Goal: Information Seeking & Learning: Learn about a topic

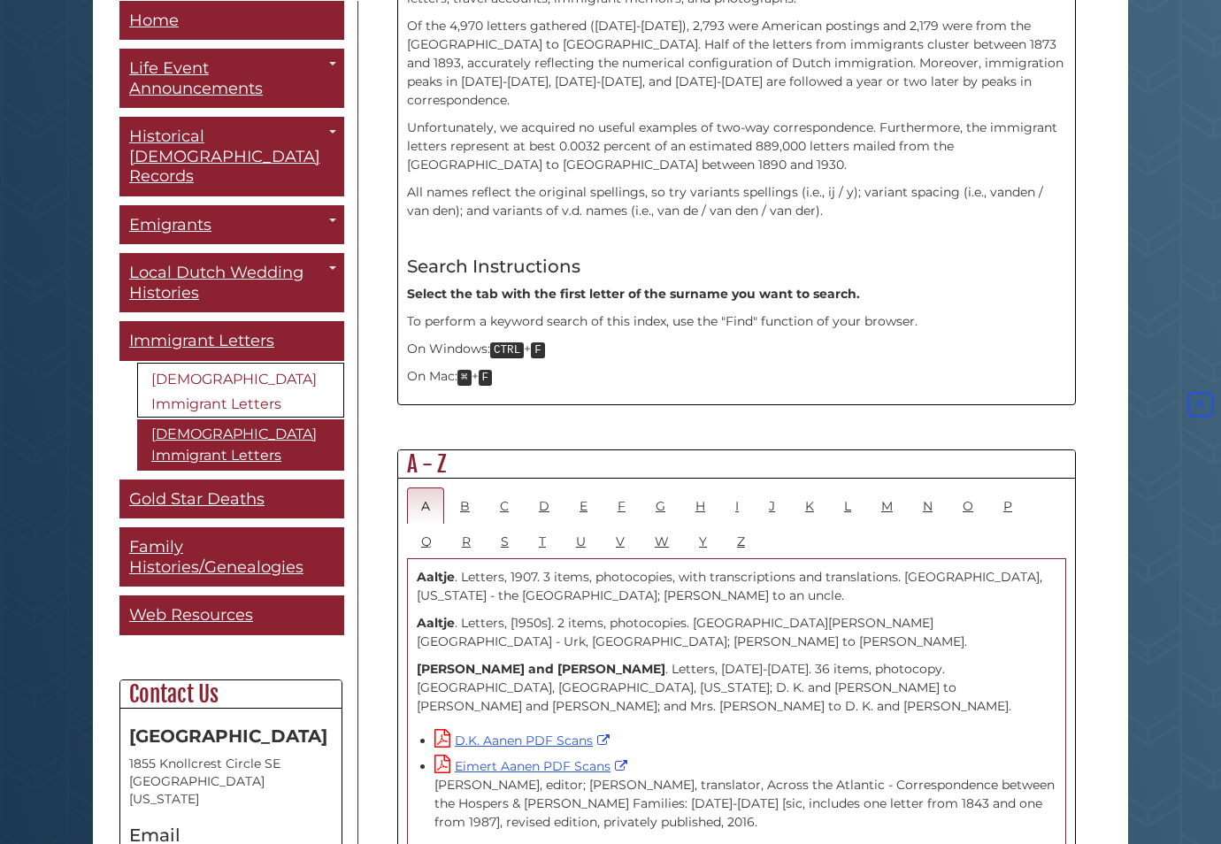
scroll to position [842, 0]
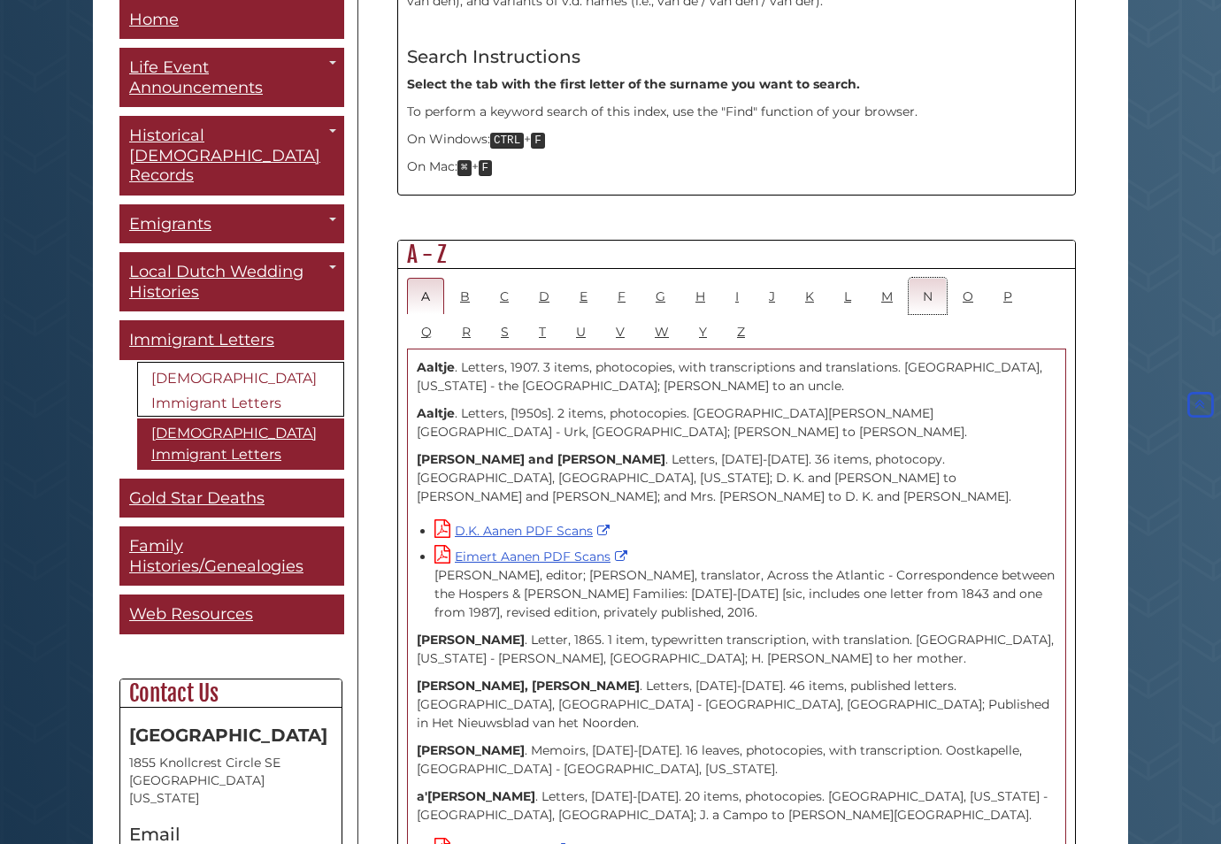
click at [931, 278] on link "N" at bounding box center [928, 296] width 38 height 36
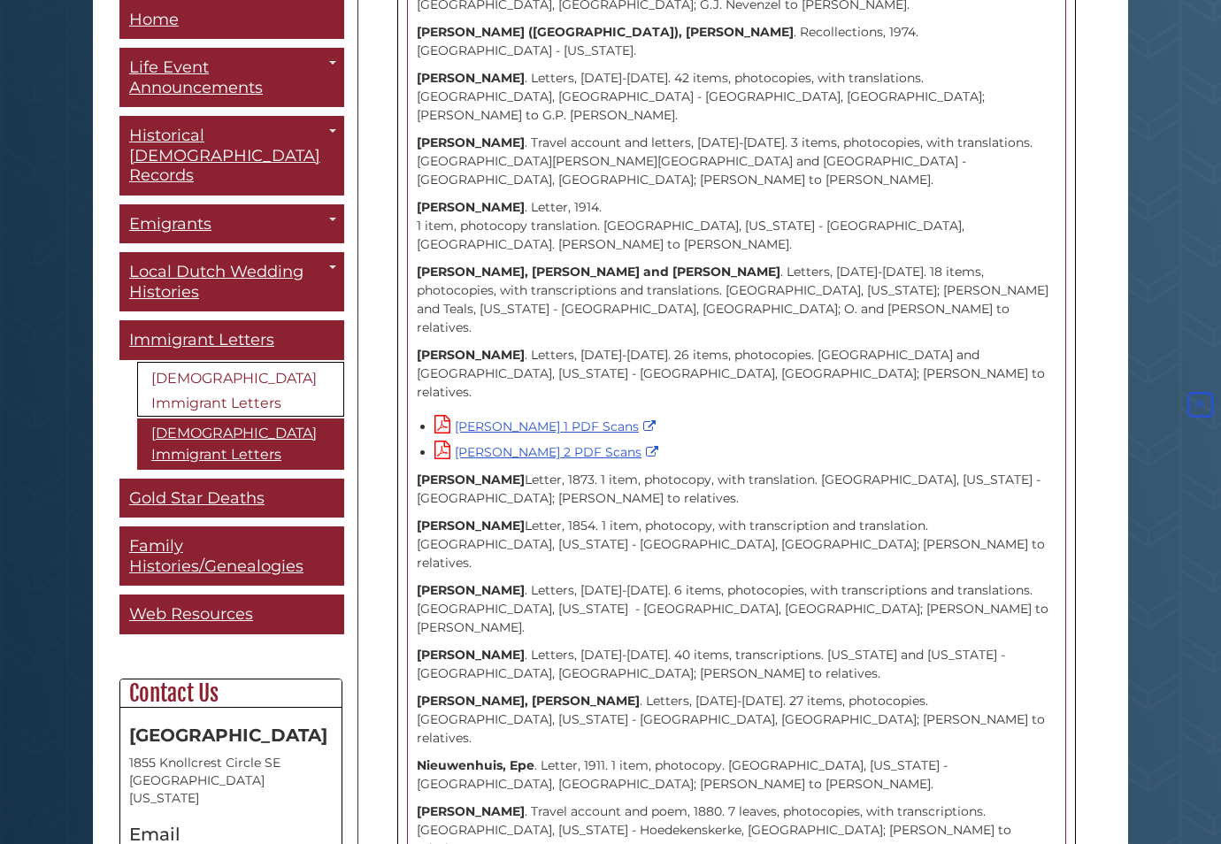
scroll to position [2316, 0]
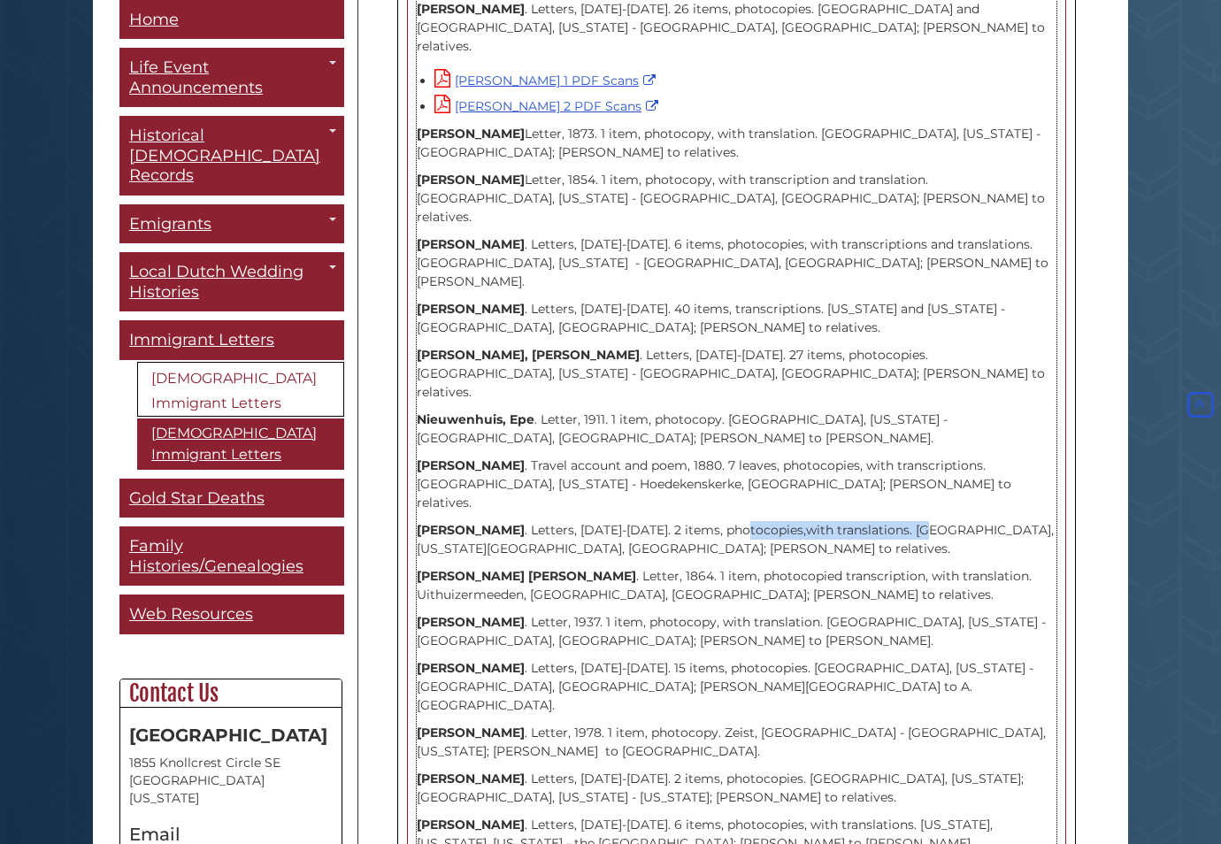
drag, startPoint x: 943, startPoint y: 175, endPoint x: 749, endPoint y: 177, distance: 194.7
click at [748, 521] on p "[PERSON_NAME] . Letters, [DATE]-[DATE]. 2 items, photocopies,with translations.…" at bounding box center [737, 539] width 640 height 37
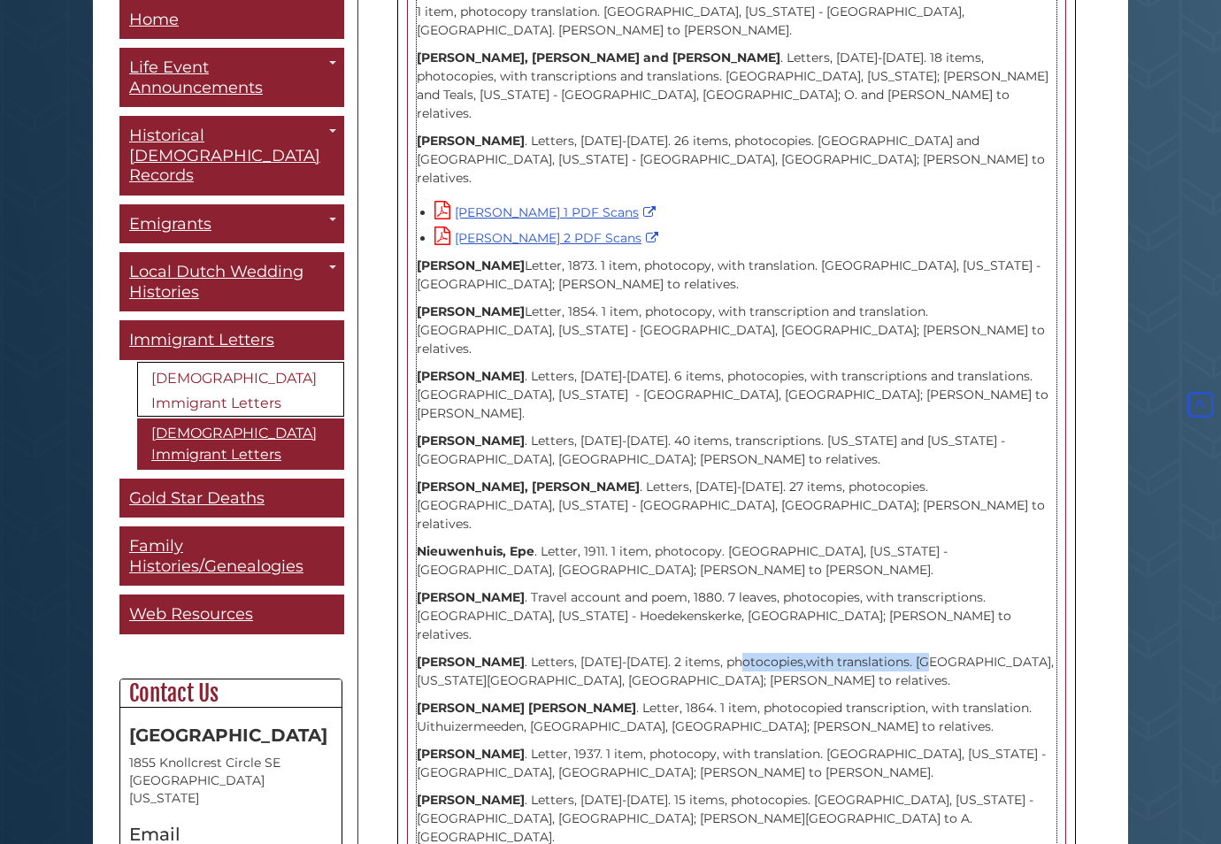
scroll to position [2106, 0]
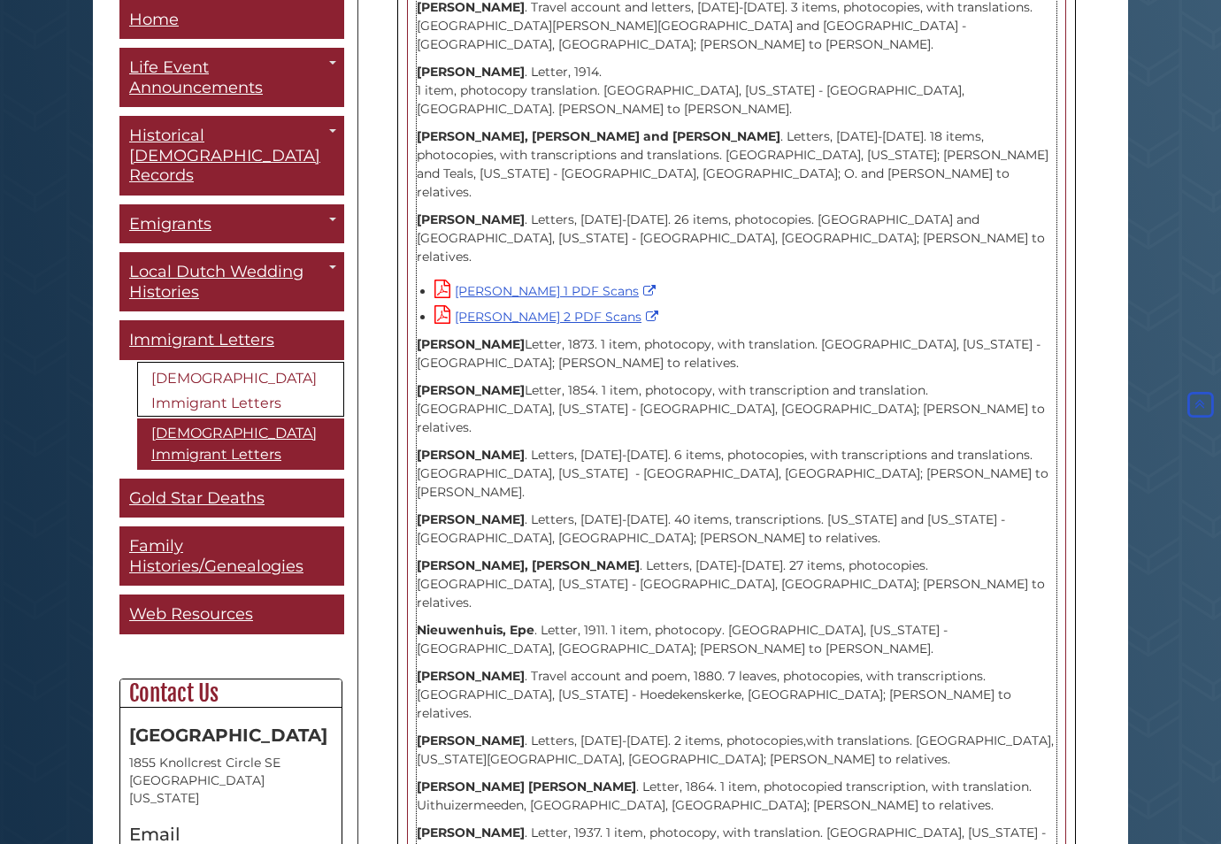
click at [869, 667] on p "[PERSON_NAME] . Travel account and poem, 1880. 7 leaves, photocopies, with tran…" at bounding box center [737, 695] width 640 height 56
click at [641, 667] on p "[PERSON_NAME] . Travel account and poem, 1880. 7 leaves, photocopies, with tran…" at bounding box center [737, 695] width 640 height 56
click at [612, 667] on p "[PERSON_NAME] . Travel account and poem, 1880. 7 leaves, photocopies, with tran…" at bounding box center [737, 695] width 640 height 56
click at [829, 667] on p "[PERSON_NAME] . Travel account and poem, 1880. 7 leaves, photocopies, with tran…" at bounding box center [737, 695] width 640 height 56
click at [852, 667] on p "[PERSON_NAME] . Travel account and poem, 1880. 7 leaves, photocopies, with tran…" at bounding box center [737, 695] width 640 height 56
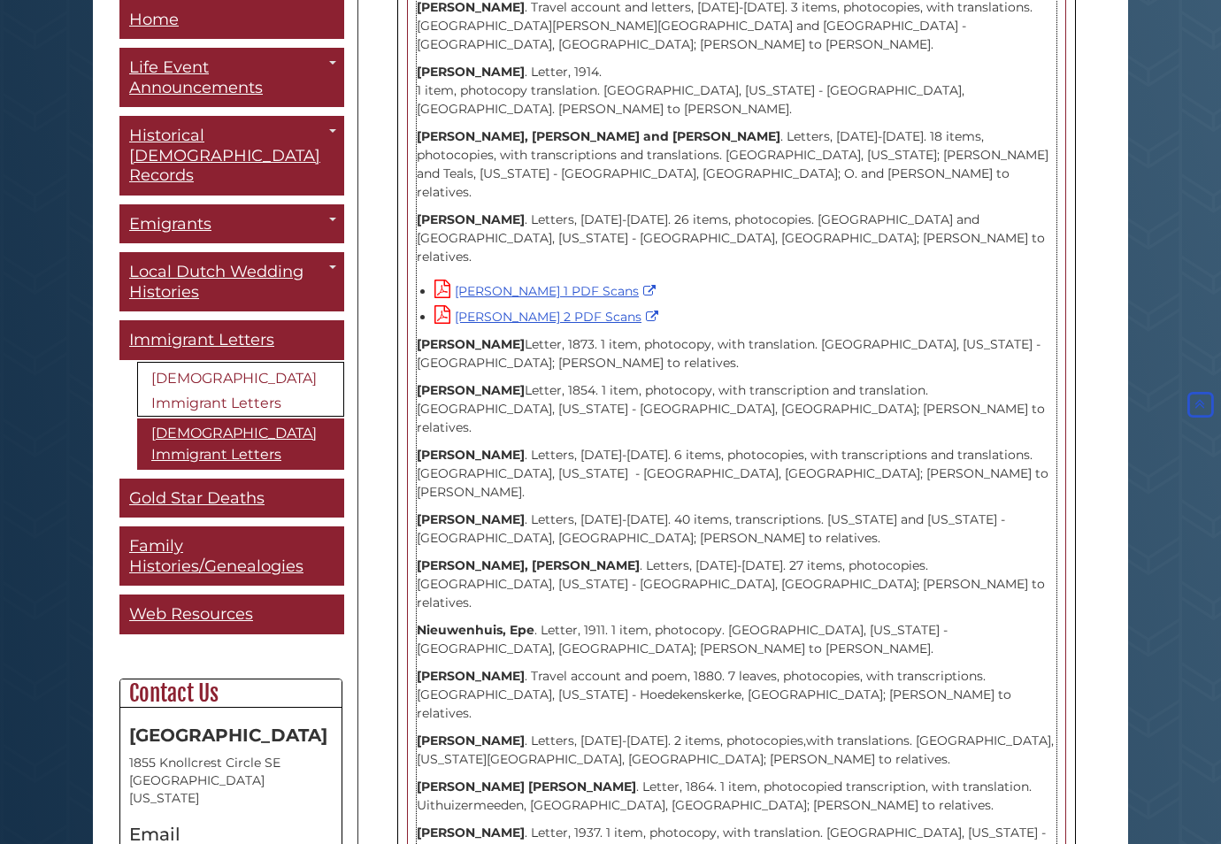
click at [522, 557] on strong "[PERSON_NAME]" at bounding box center [528, 565] width 223 height 16
click at [588, 557] on strong "[PERSON_NAME]" at bounding box center [528, 565] width 223 height 16
click at [486, 557] on strong "[PERSON_NAME]" at bounding box center [528, 565] width 223 height 16
click at [464, 557] on strong "[PERSON_NAME]" at bounding box center [528, 565] width 223 height 16
click at [522, 557] on p "Nieuwenhuijse, Boudewijn . Letters, 1852-1862. 27 items, photocopies. Franklin,…" at bounding box center [737, 585] width 640 height 56
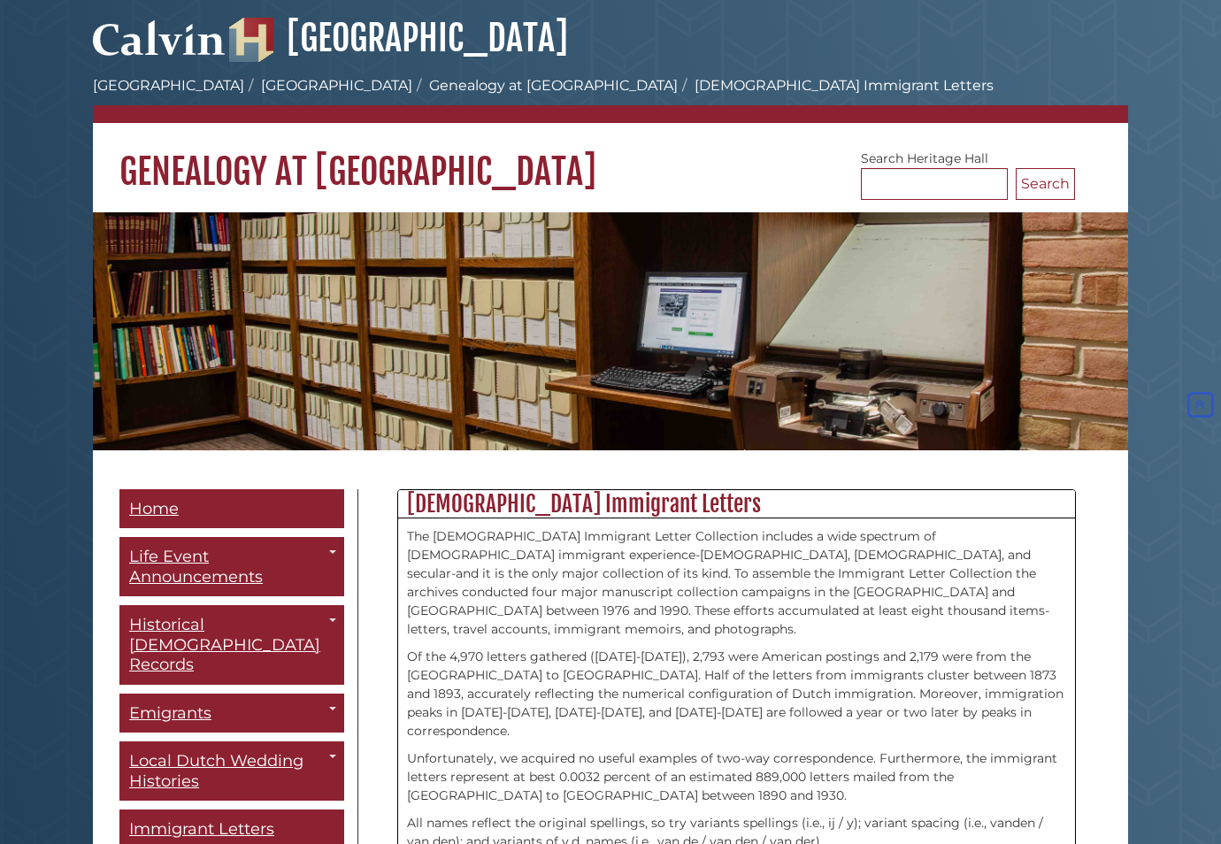
scroll to position [0, 0]
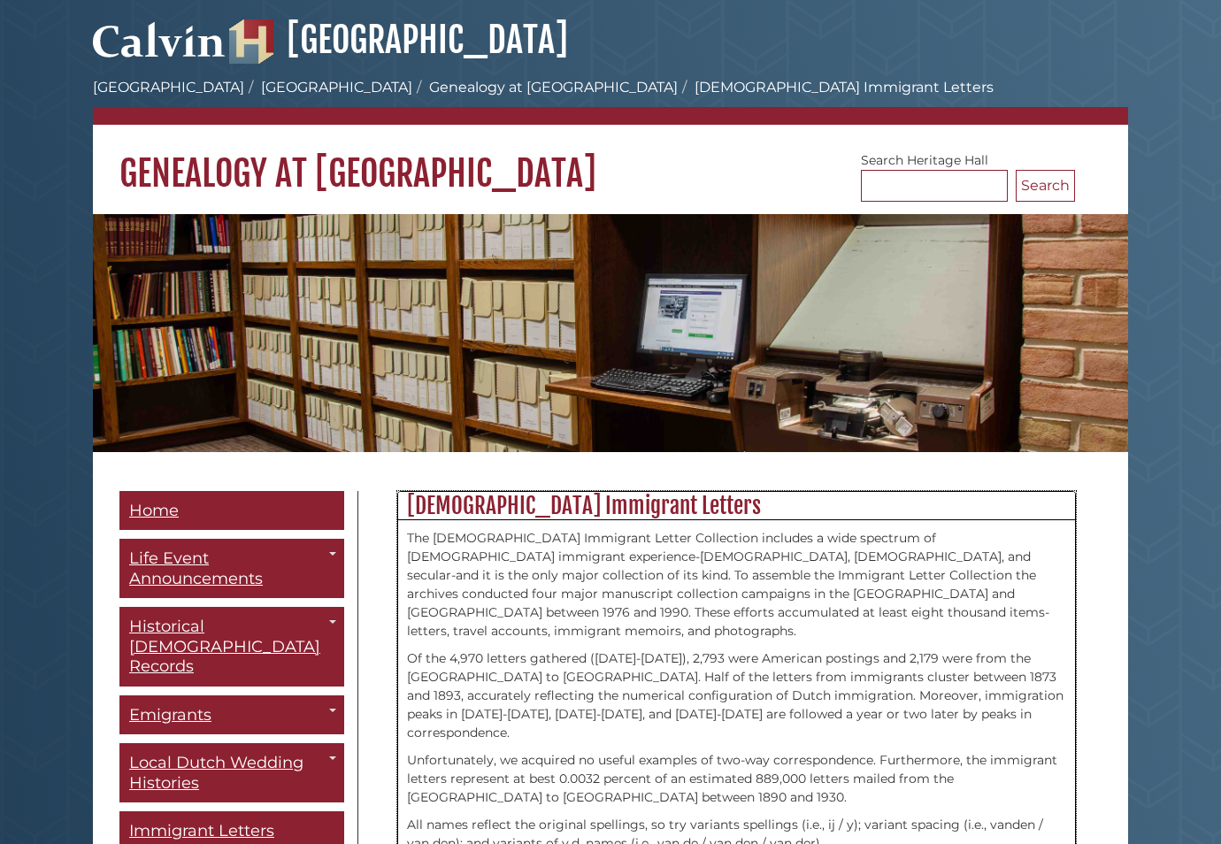
click at [713, 584] on p "The [DEMOGRAPHIC_DATA] Immigrant Letter Collection includes a wide spectrum of …" at bounding box center [736, 584] width 659 height 111
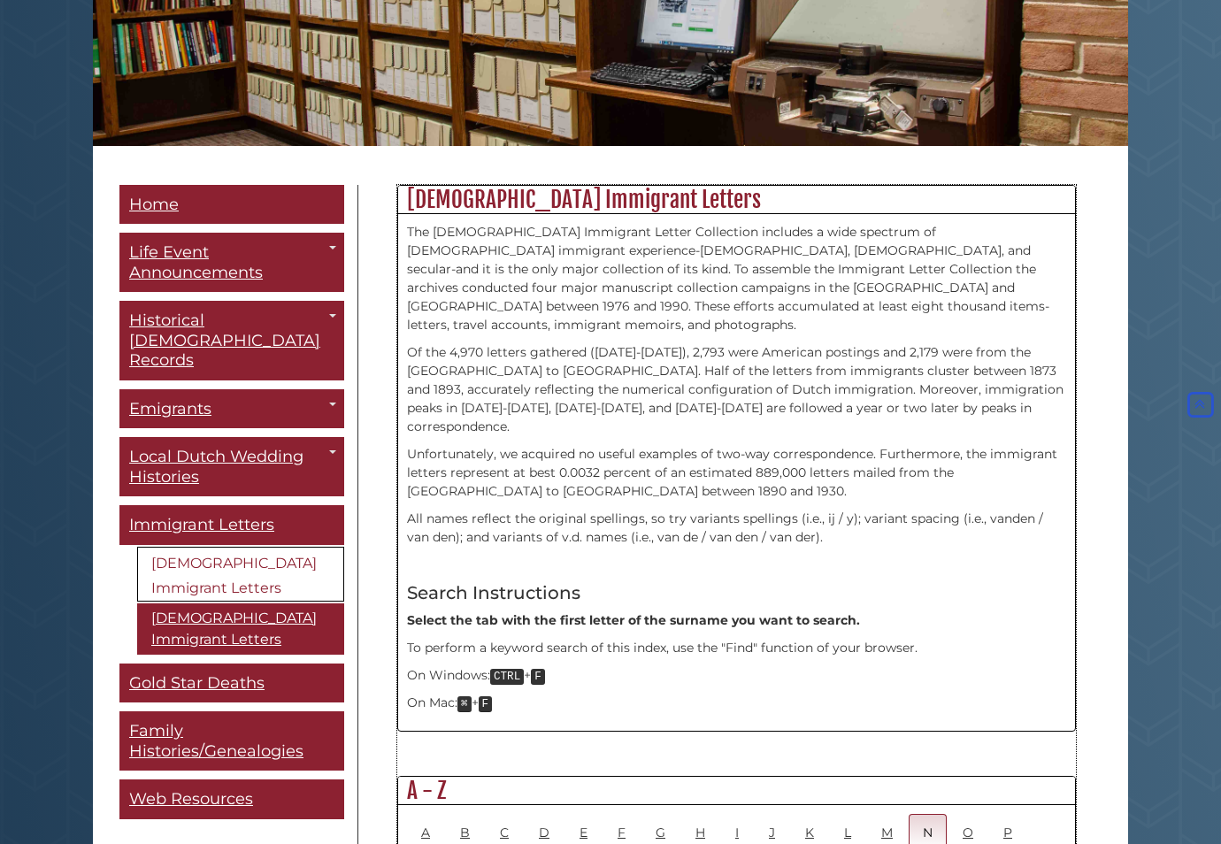
scroll to position [211, 0]
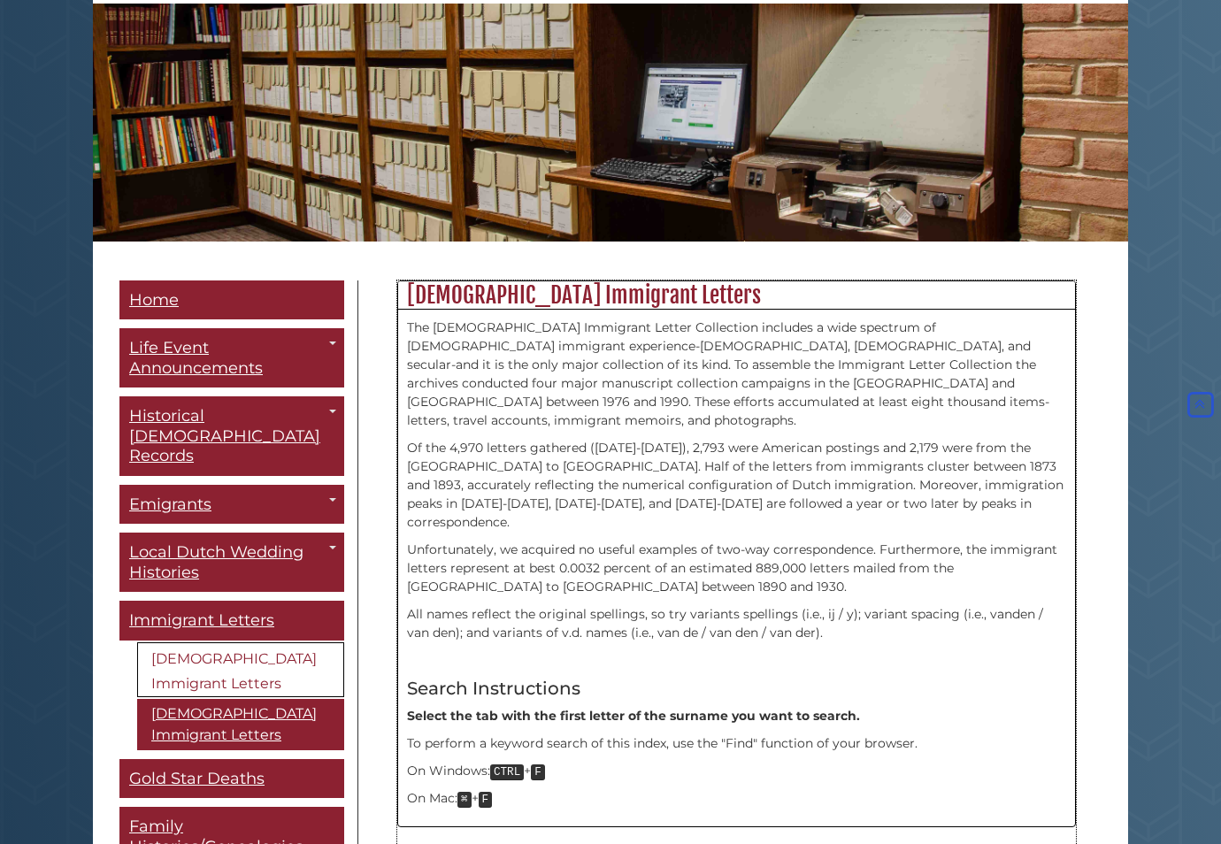
click at [526, 451] on p "Of the 4,970 letters gathered ([DATE]-[DATE]), 2,793 were American postings and…" at bounding box center [736, 485] width 659 height 93
click at [845, 460] on p "Of the 4,970 letters gathered ([DATE]-[DATE]), 2,793 were American postings and…" at bounding box center [736, 485] width 659 height 93
click at [458, 541] on p "Unfortunately, we acquired no useful examples of two-way correspondence. Furthe…" at bounding box center [736, 569] width 659 height 56
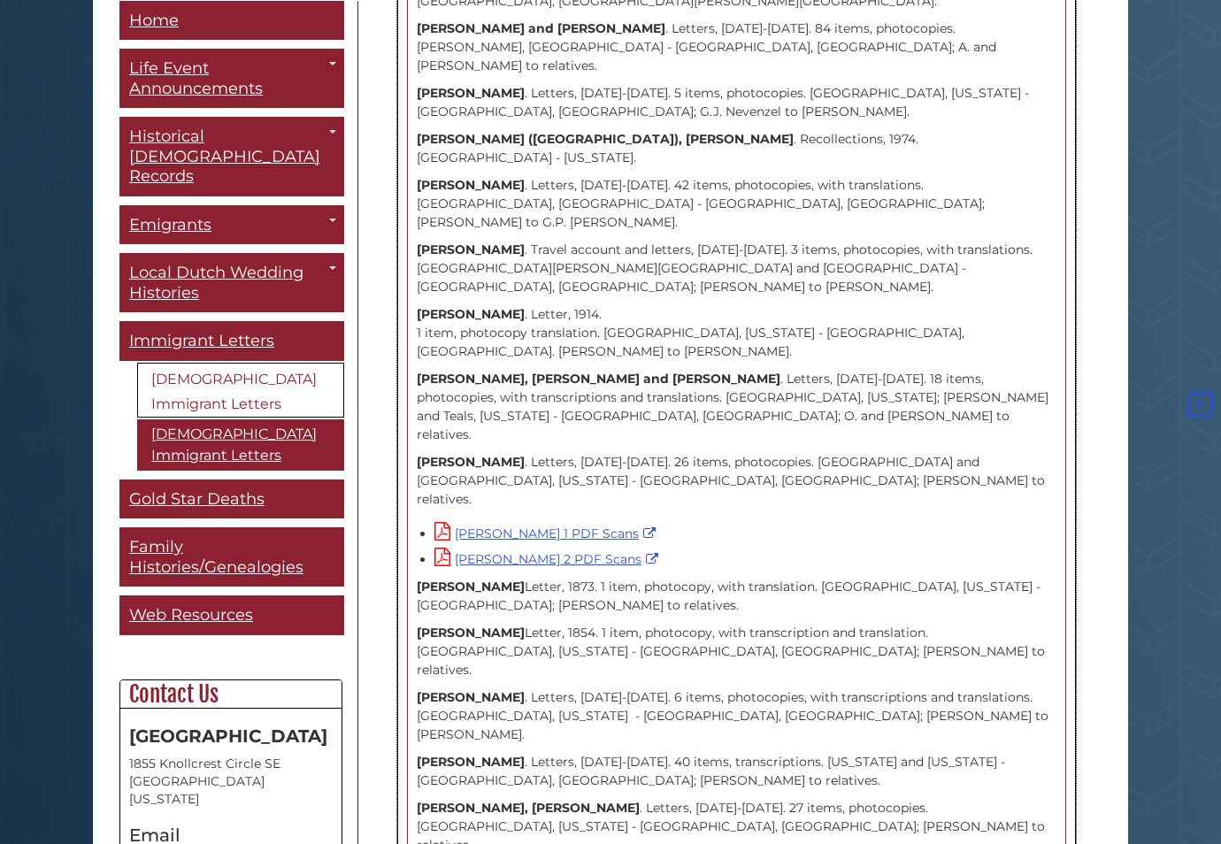
scroll to position [1895, 0]
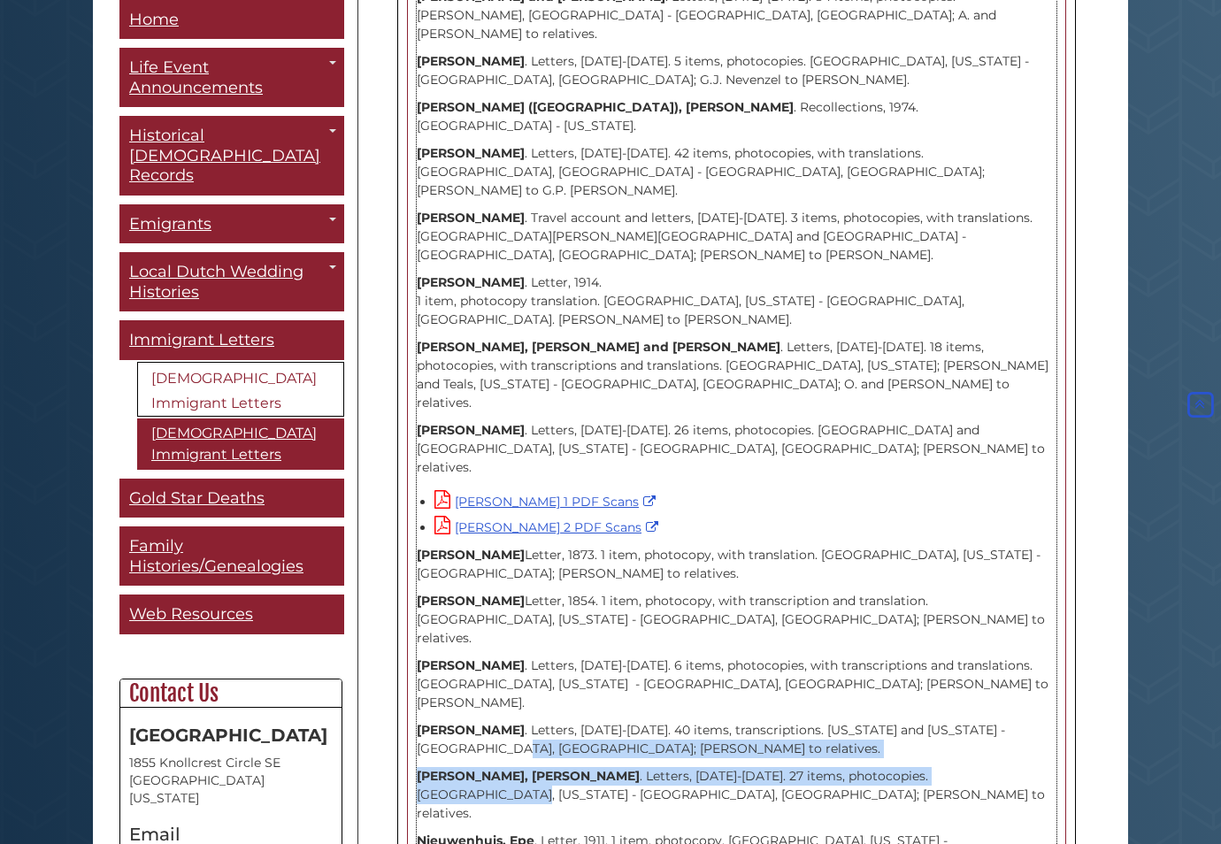
drag, startPoint x: 978, startPoint y: 462, endPoint x: 491, endPoint y: 438, distance: 487.2
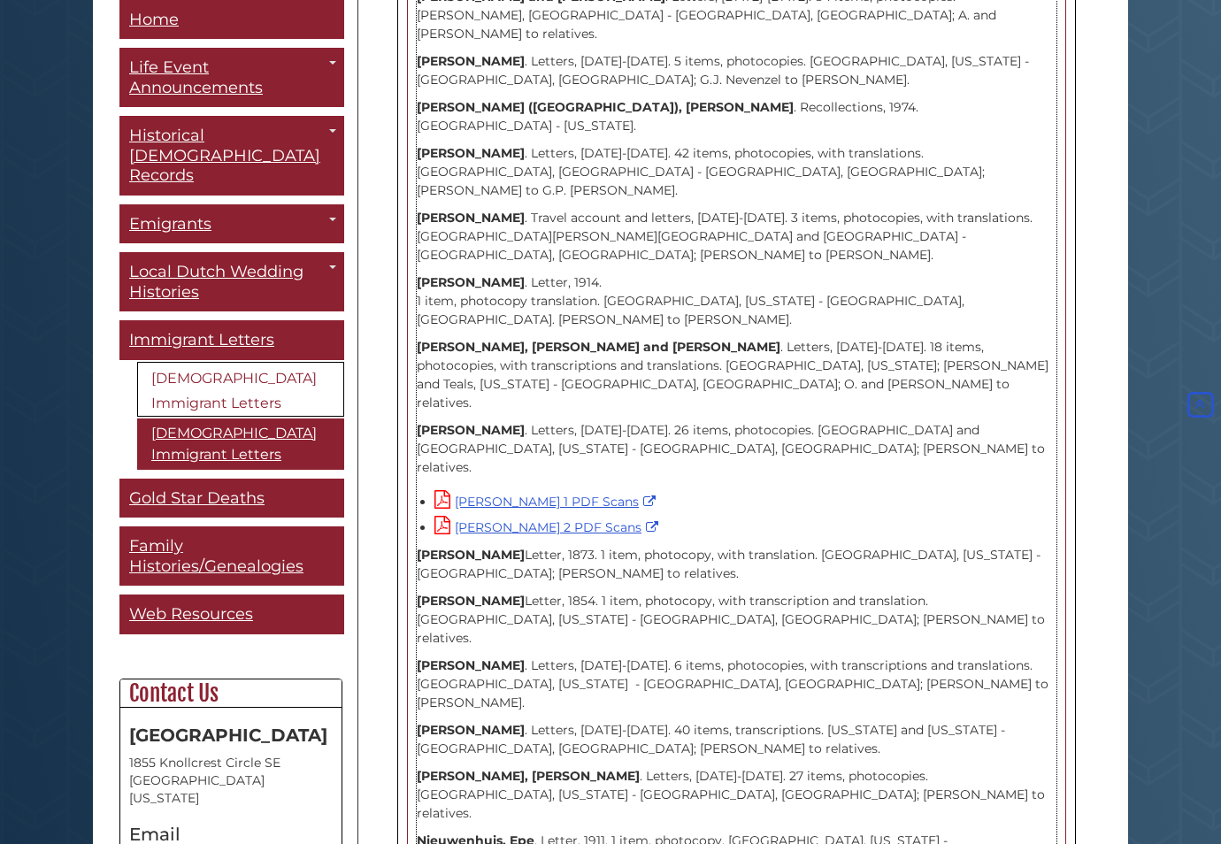
click at [548, 767] on p "Nieuwenhuijse, Boudewijn . Letters, 1852-1862. 27 items, photocopies. Franklin,…" at bounding box center [737, 795] width 640 height 56
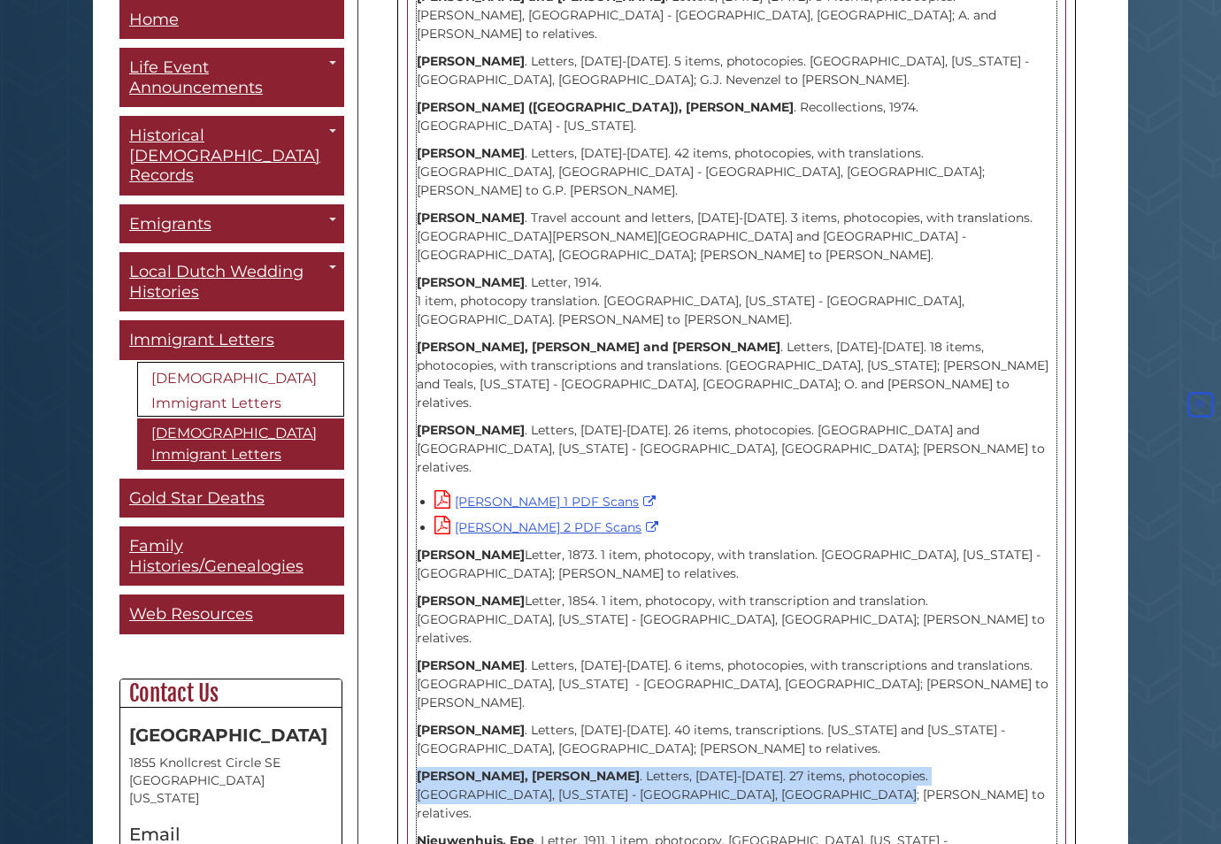
drag, startPoint x: 664, startPoint y: 480, endPoint x: 418, endPoint y: 464, distance: 246.4
click at [418, 767] on p "Nieuwenhuijse, Boudewijn . Letters, 1852-1862. 27 items, photocopies. Franklin,…" at bounding box center [737, 795] width 640 height 56
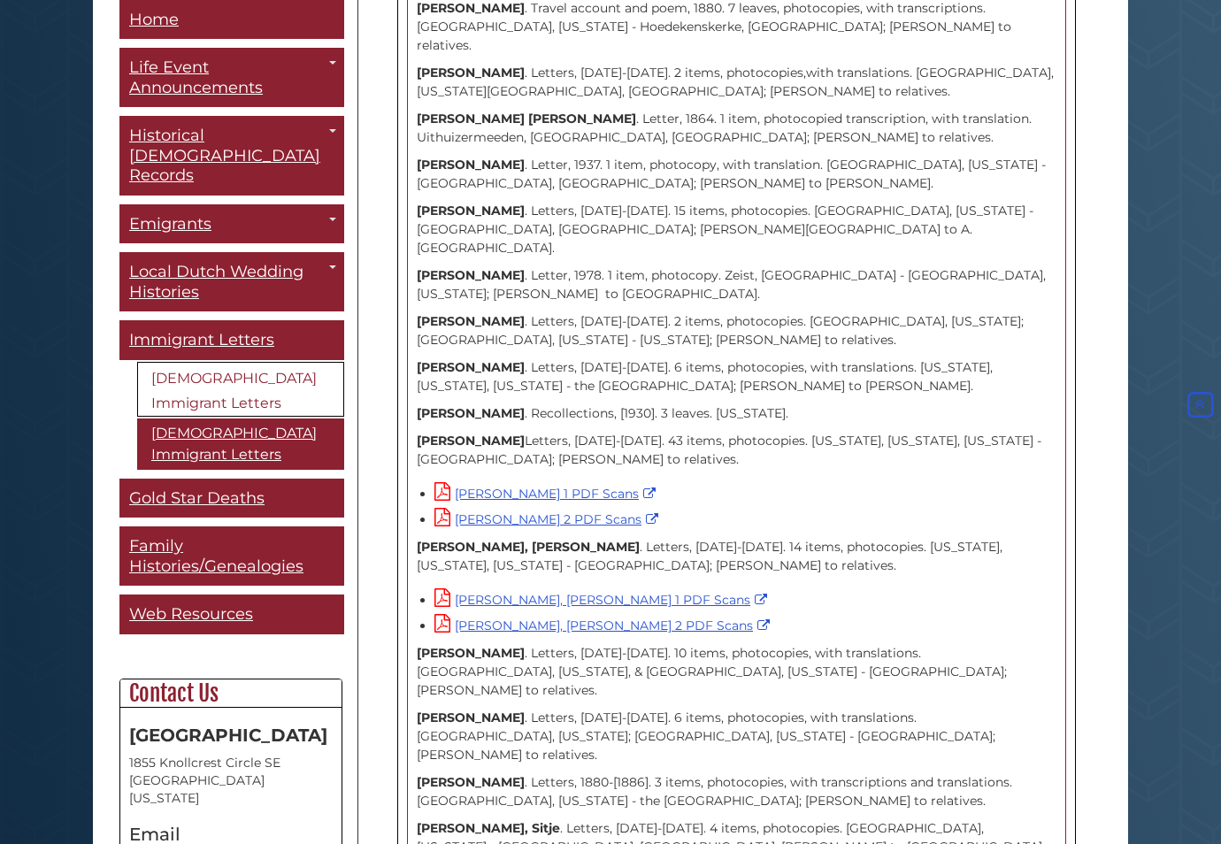
scroll to position [2737, 0]
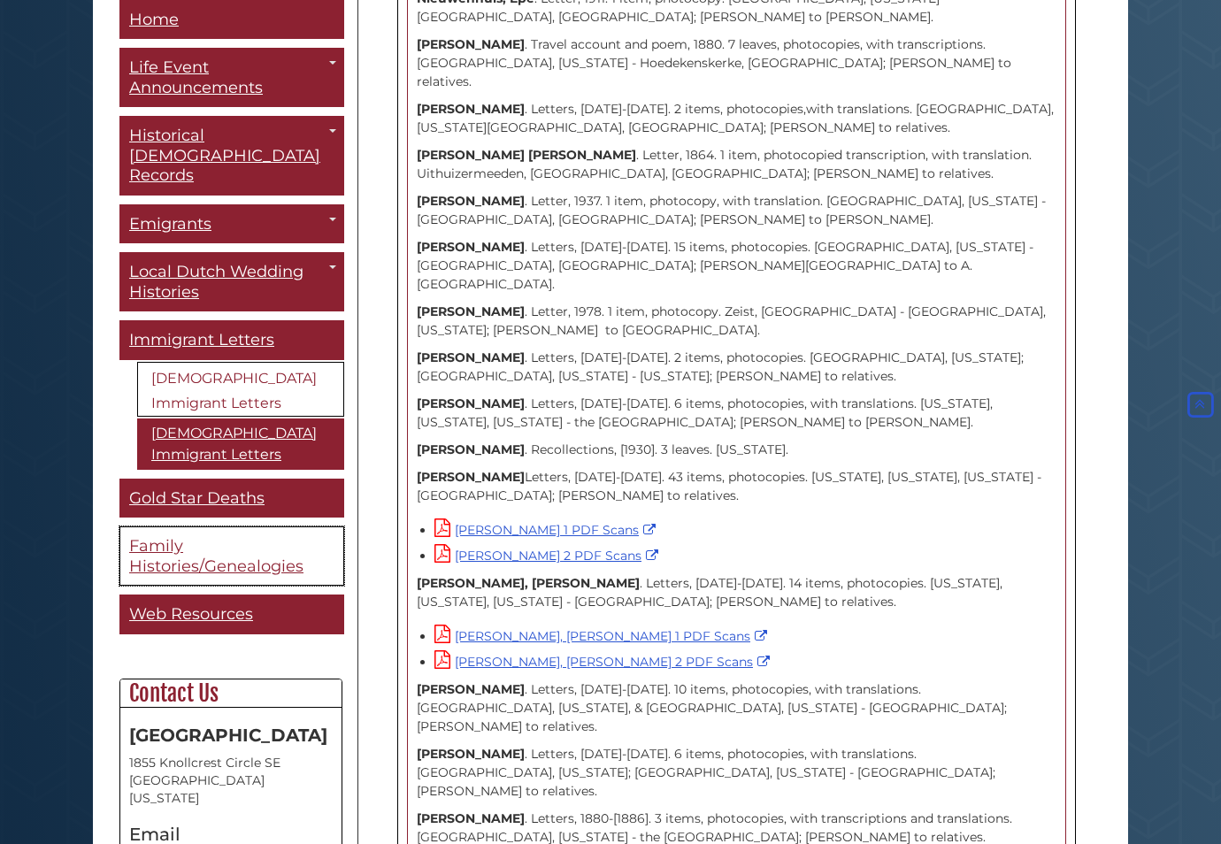
click at [173, 537] on span "Family Histories/Genealogies" at bounding box center [216, 557] width 174 height 40
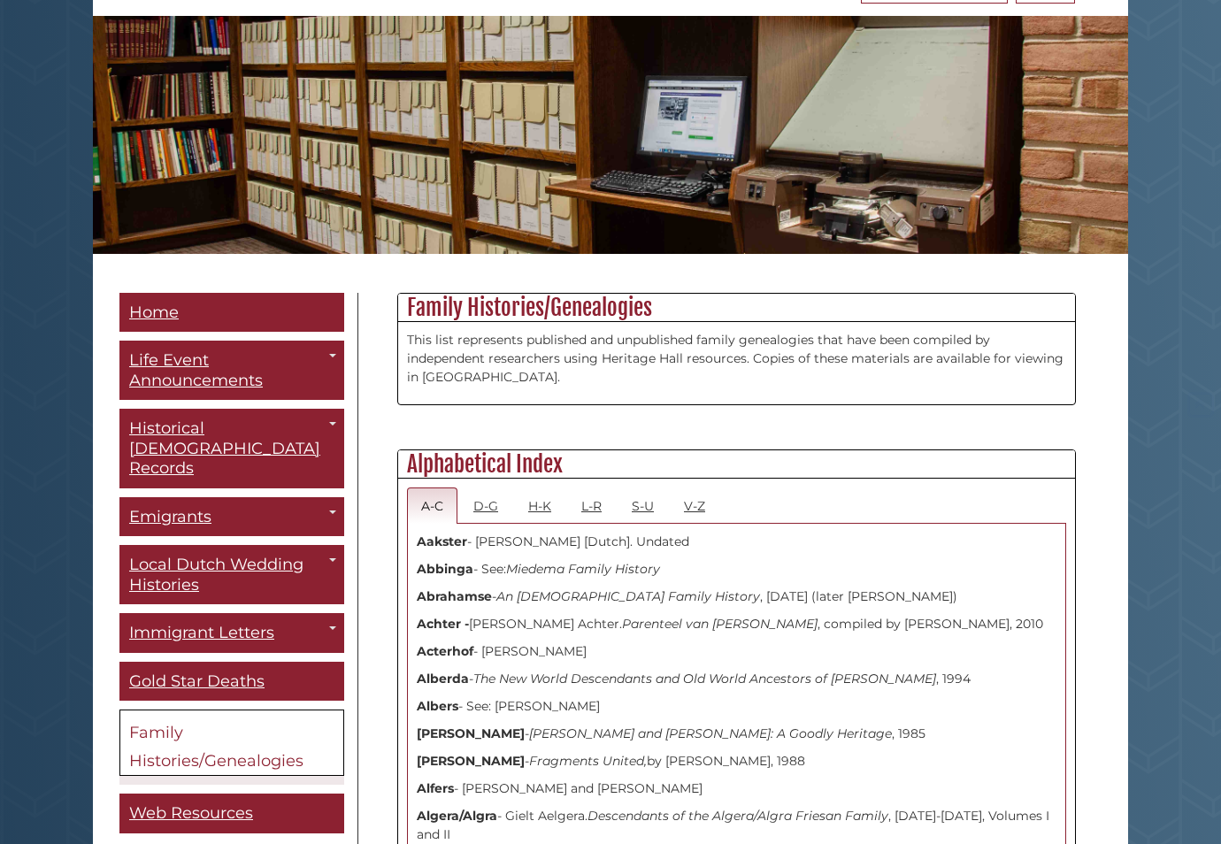
scroll to position [421, 0]
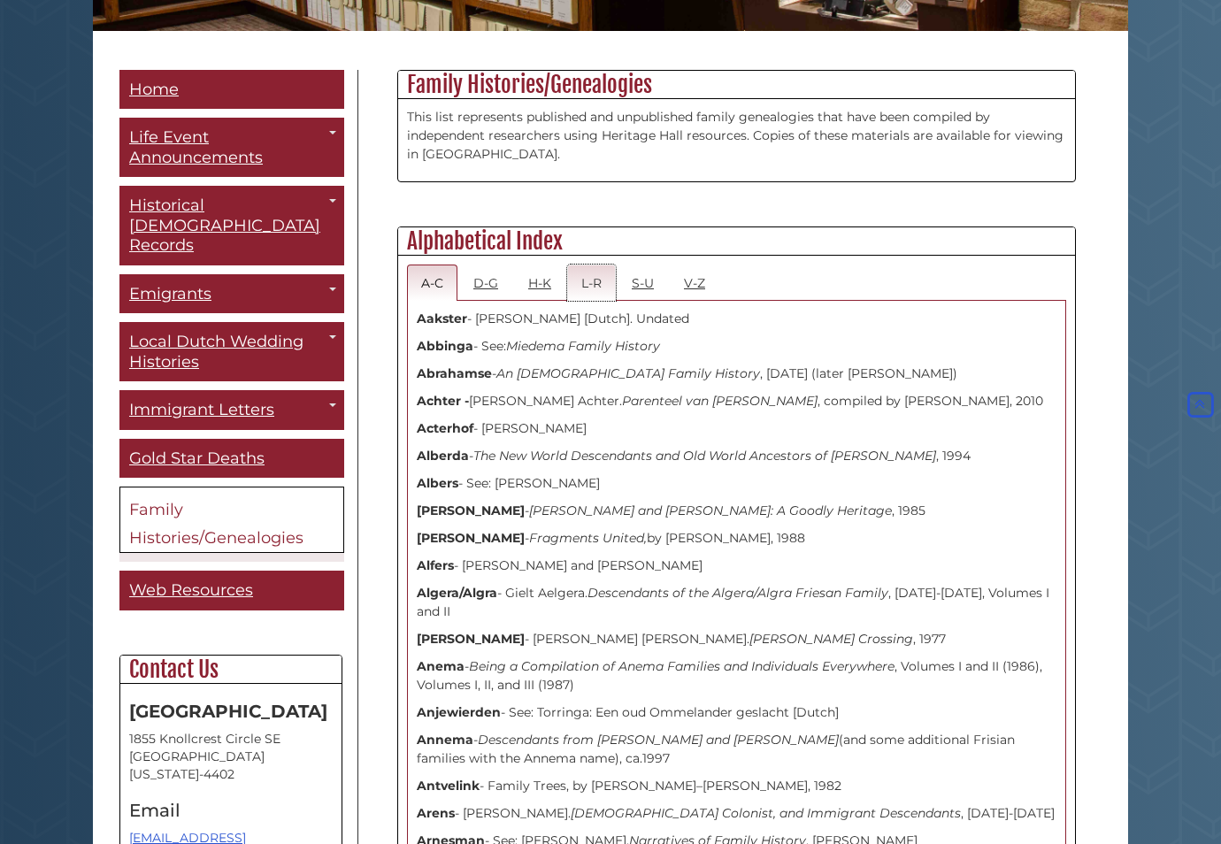
click at [591, 285] on link "L-R" at bounding box center [591, 283] width 49 height 36
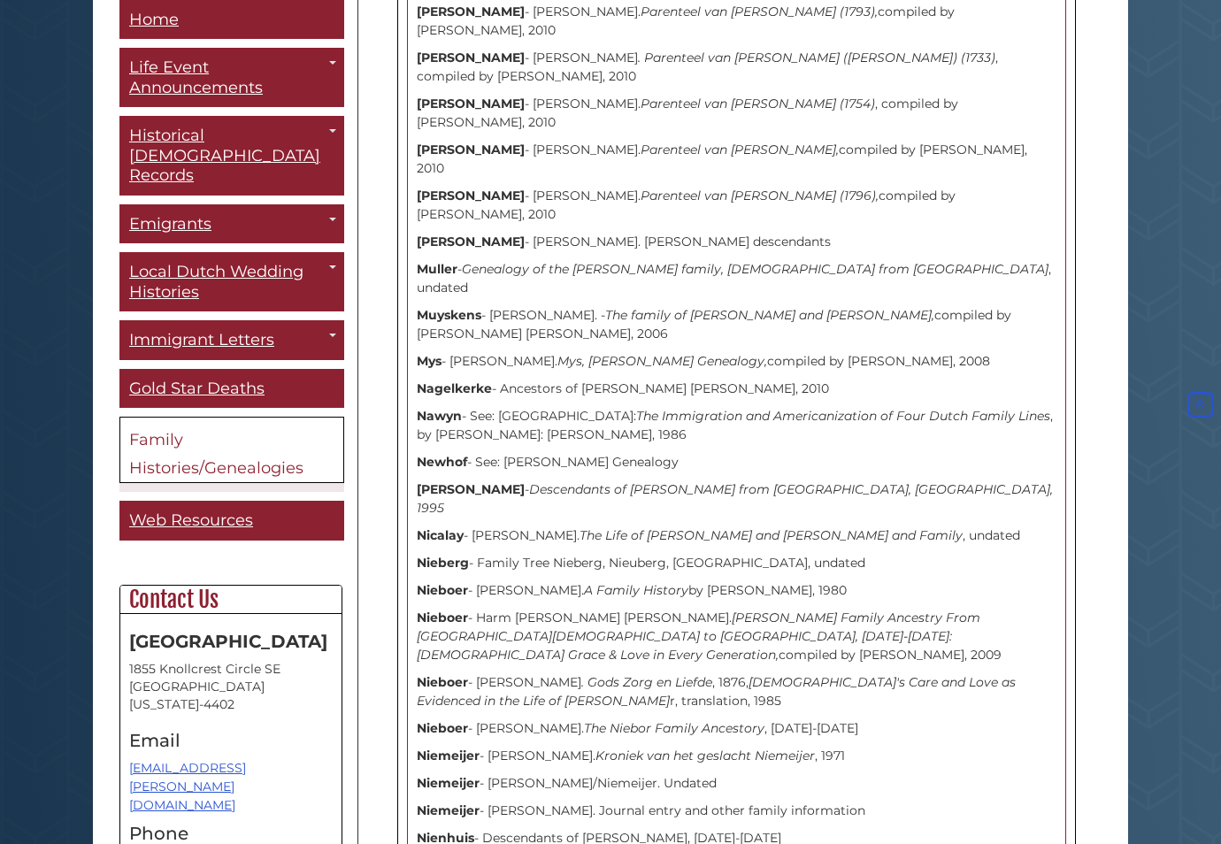
scroll to position [4796, 0]
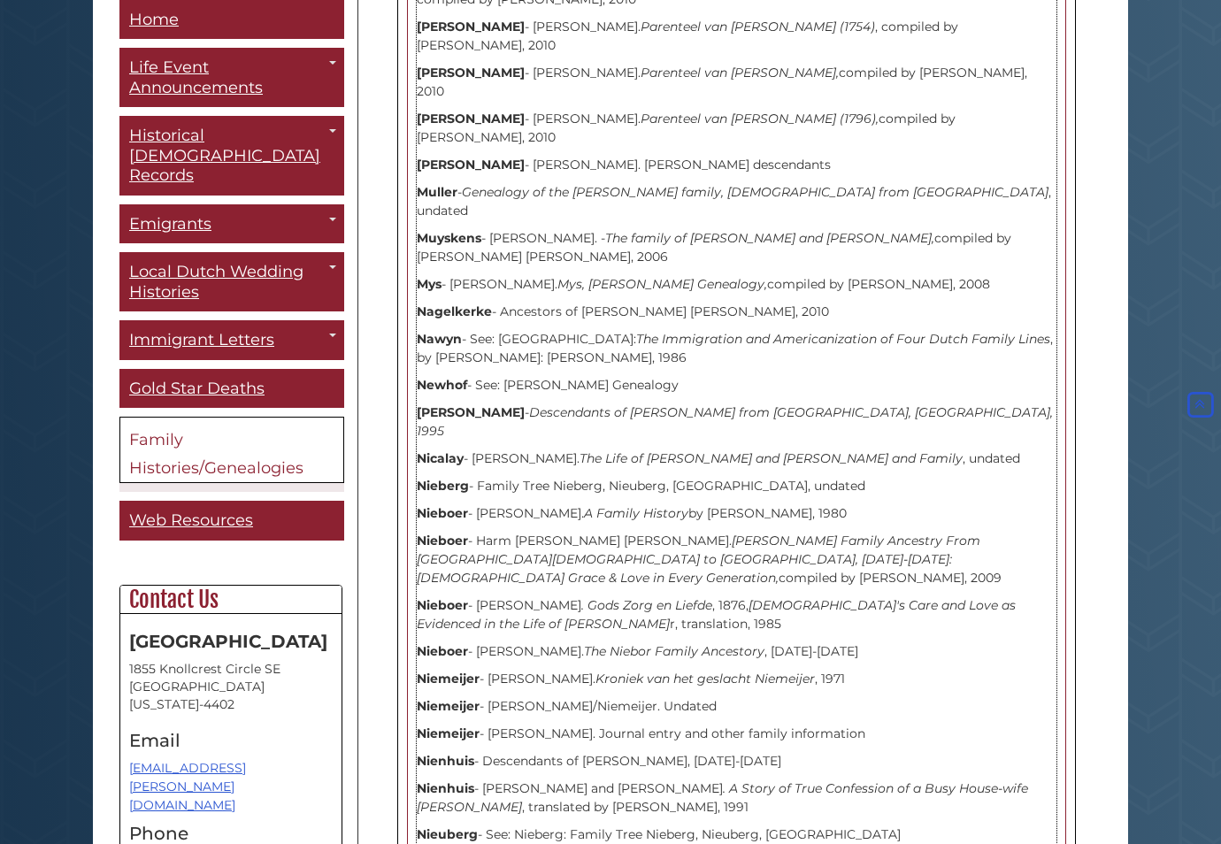
click at [766, 779] on p "Nienhuis - Onne Nienhuis and Janna Boer . A Story of True Confession of a Busy …" at bounding box center [737, 797] width 640 height 37
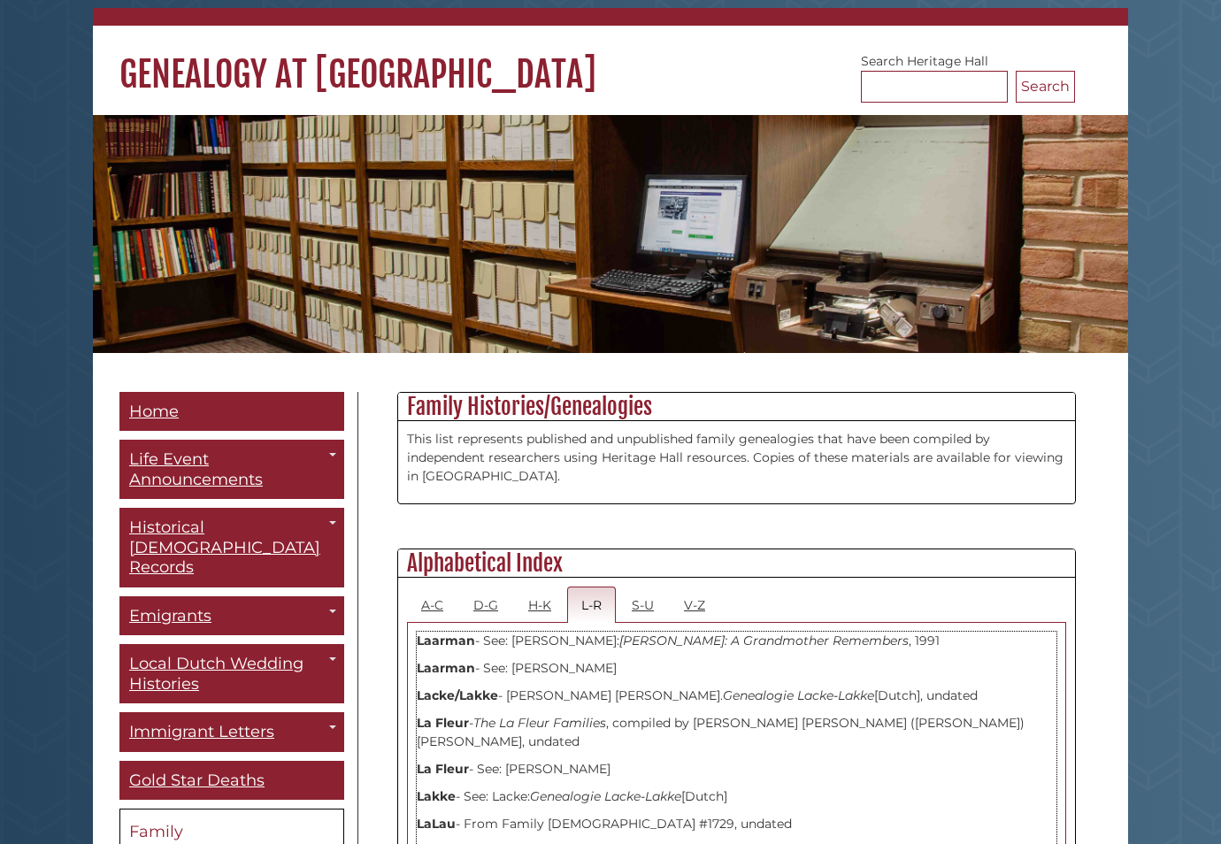
scroll to position [211, 0]
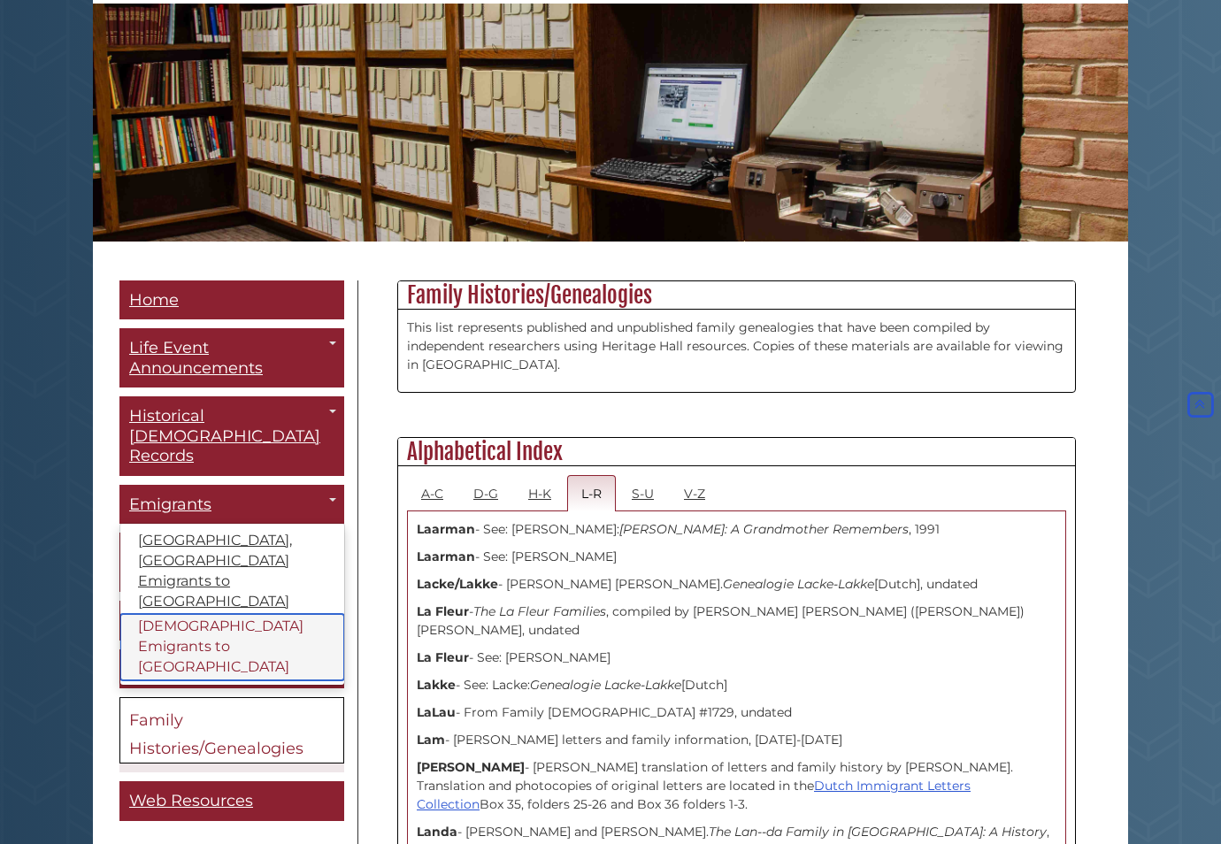
click at [275, 614] on link "[DEMOGRAPHIC_DATA] Emigrants to [GEOGRAPHIC_DATA]" at bounding box center [232, 647] width 224 height 66
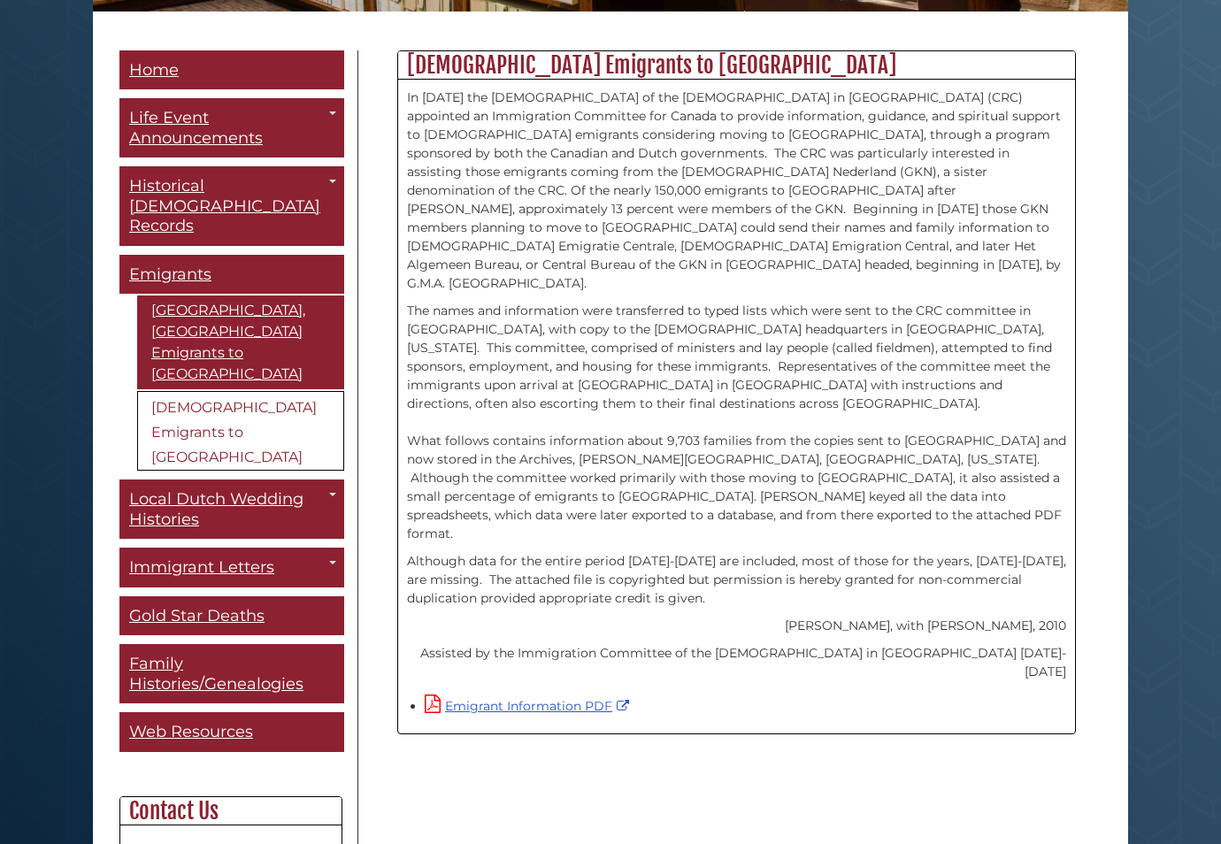
scroll to position [572, 0]
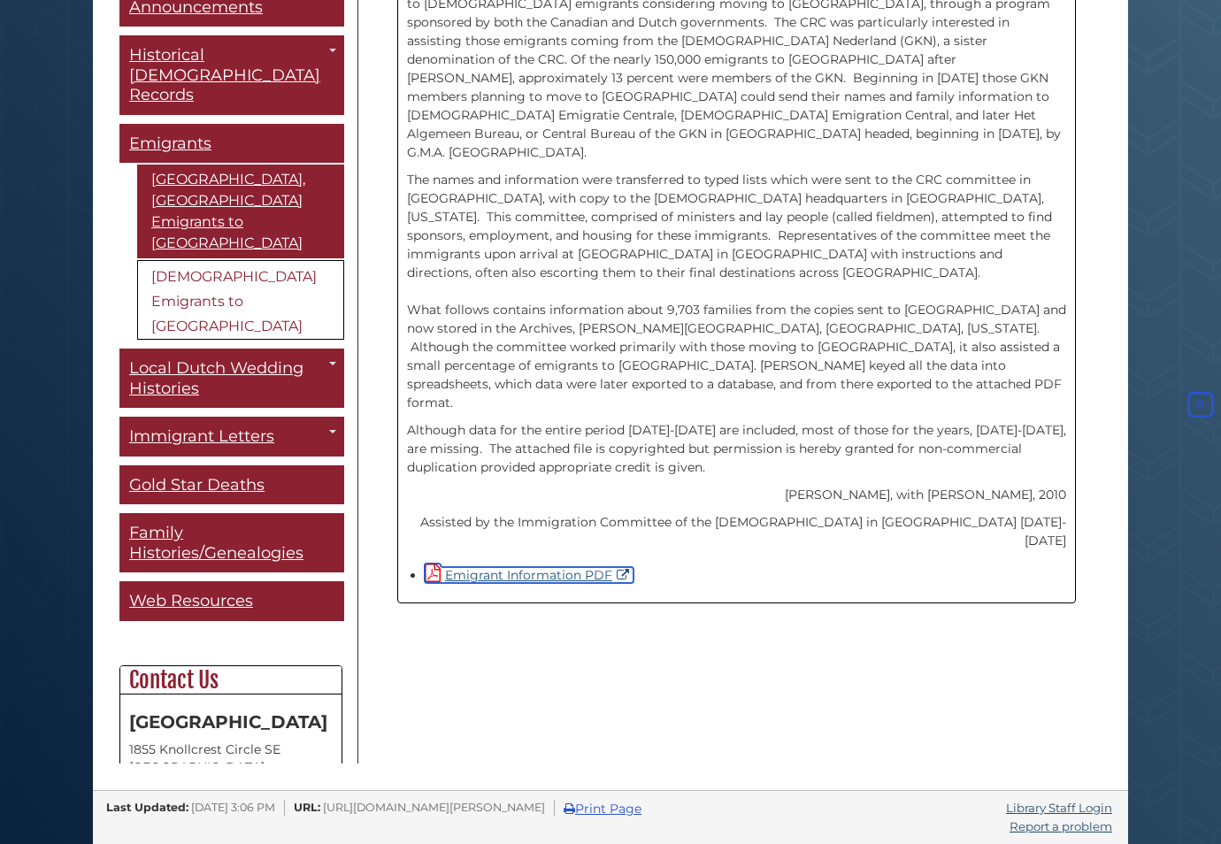
click at [538, 567] on link "Emigrant Information PDF" at bounding box center [529, 575] width 209 height 16
click at [810, 678] on div "Menu Home Life Event Announcements Toggle Dropdown The Banner [DEMOGRAPHIC_DATA…" at bounding box center [610, 341] width 1009 height 844
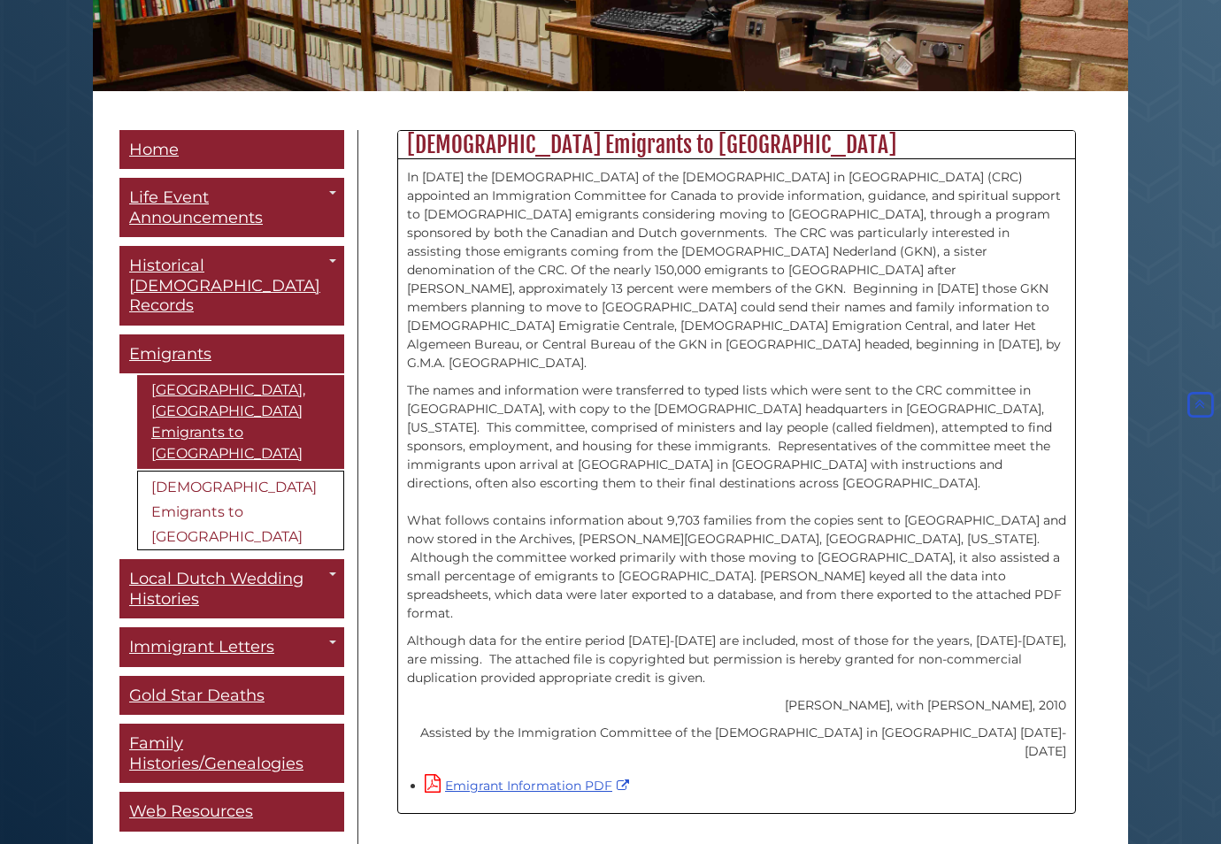
scroll to position [0, 0]
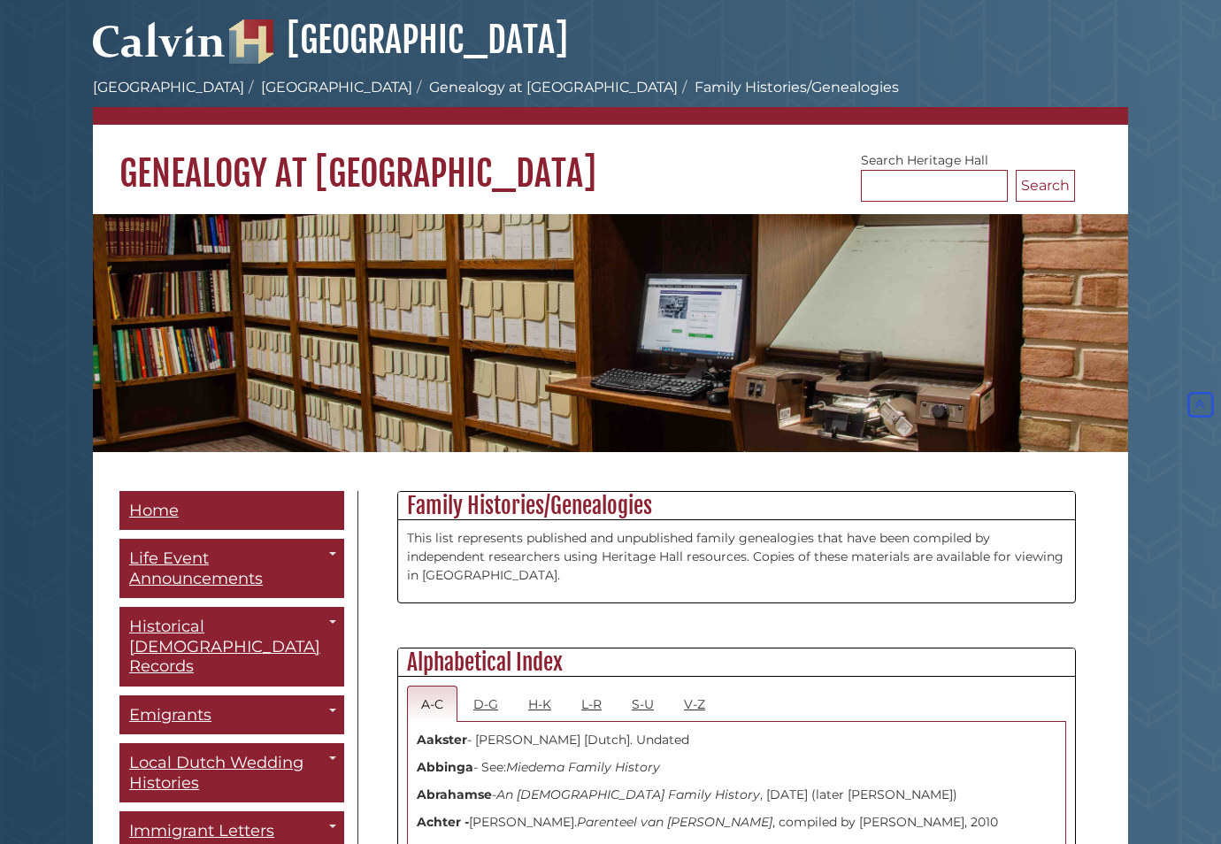
scroll to position [211, 0]
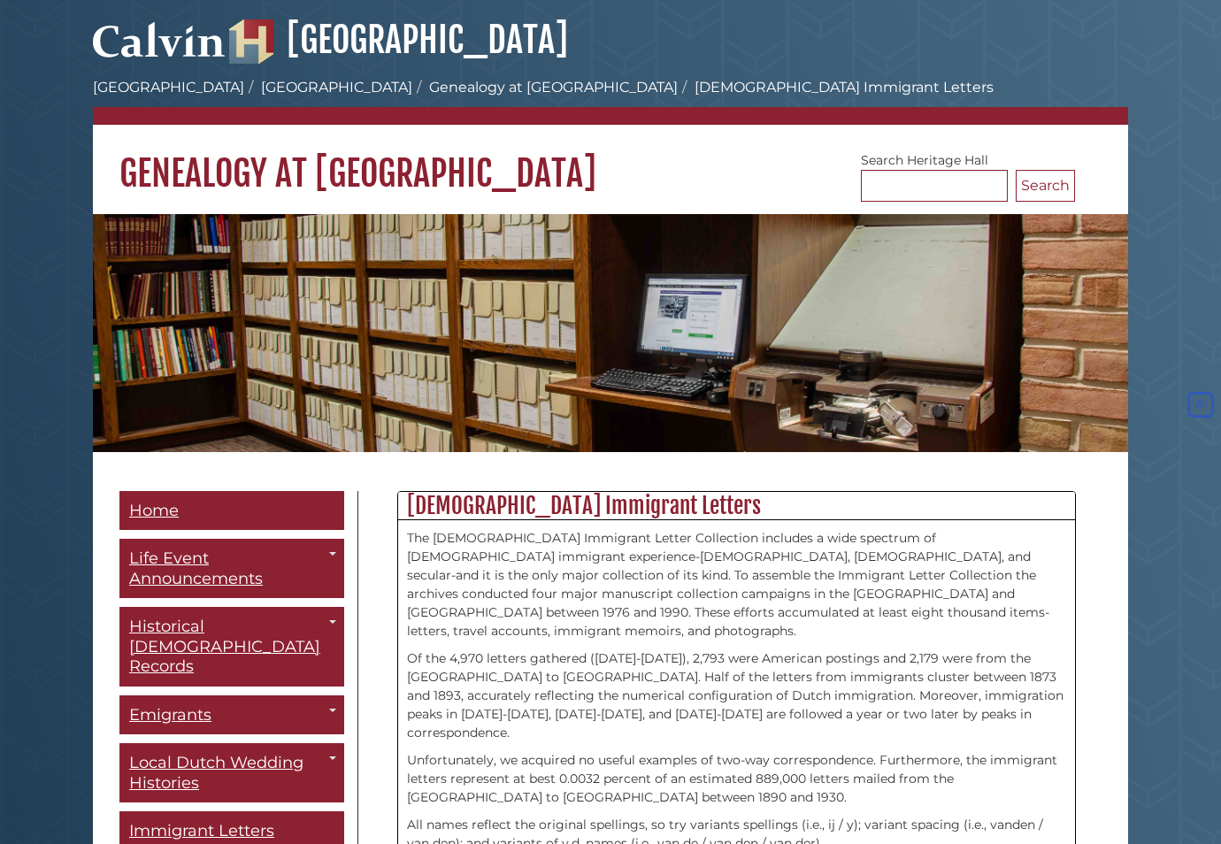
scroll to position [2560, 0]
